Goal: Transaction & Acquisition: Purchase product/service

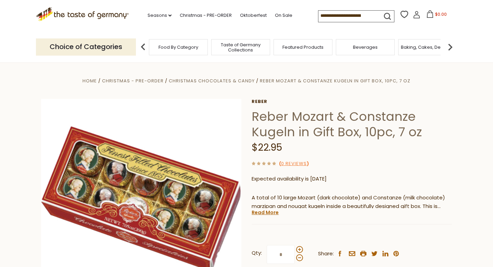
click at [416, 50] on span "Baking, Cakes, Desserts" at bounding box center [427, 47] width 53 height 5
click at [416, 50] on span "Baking, Cakes, Desserts" at bounding box center [424, 47] width 53 height 5
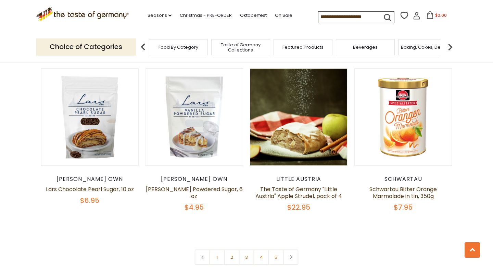
scroll to position [1538, 0]
